Goal: Navigation & Orientation: Find specific page/section

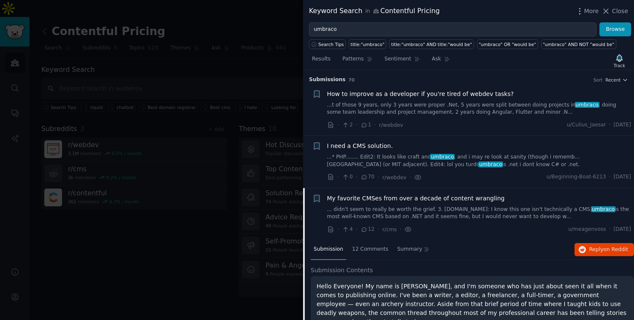
scroll to position [234, 0]
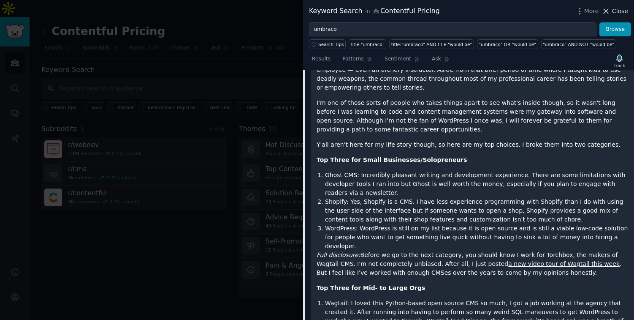
click at [614, 14] on span "Close" at bounding box center [621, 11] width 16 height 9
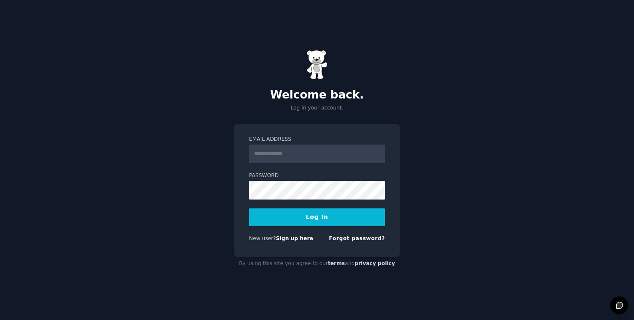
type input "**********"
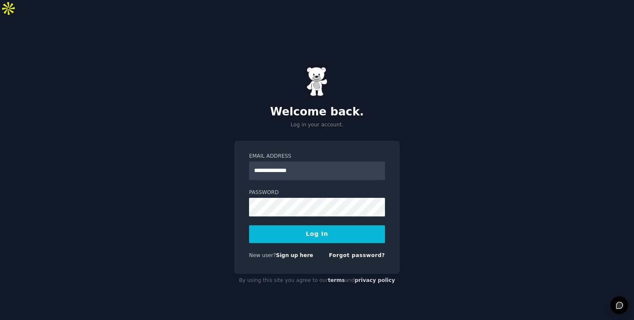
click at [333, 225] on button "Log In" at bounding box center [317, 234] width 136 height 18
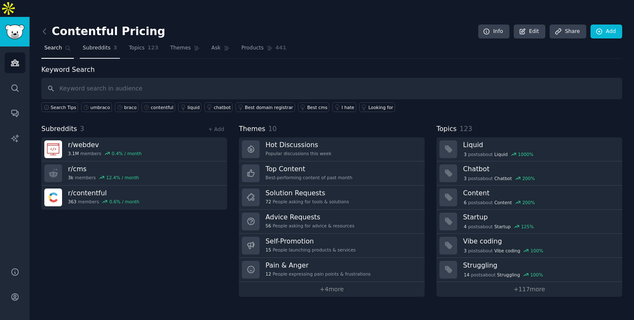
click at [141, 44] on span "Topics" at bounding box center [137, 48] width 16 height 8
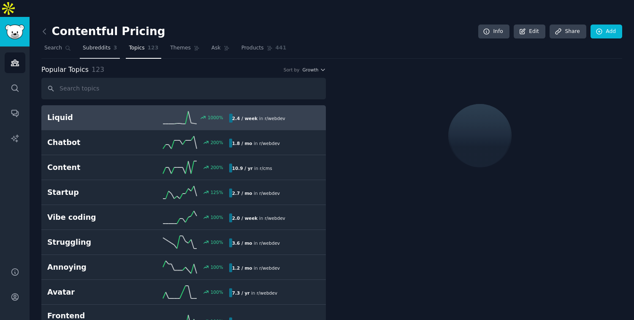
click at [114, 44] on span "3" at bounding box center [116, 48] width 4 height 8
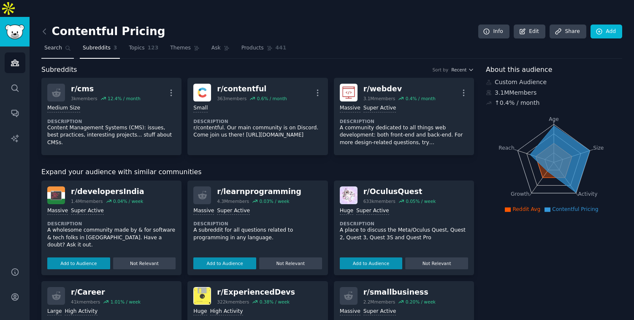
click at [65, 45] on icon at bounding box center [68, 48] width 6 height 6
